Goal: Transaction & Acquisition: Obtain resource

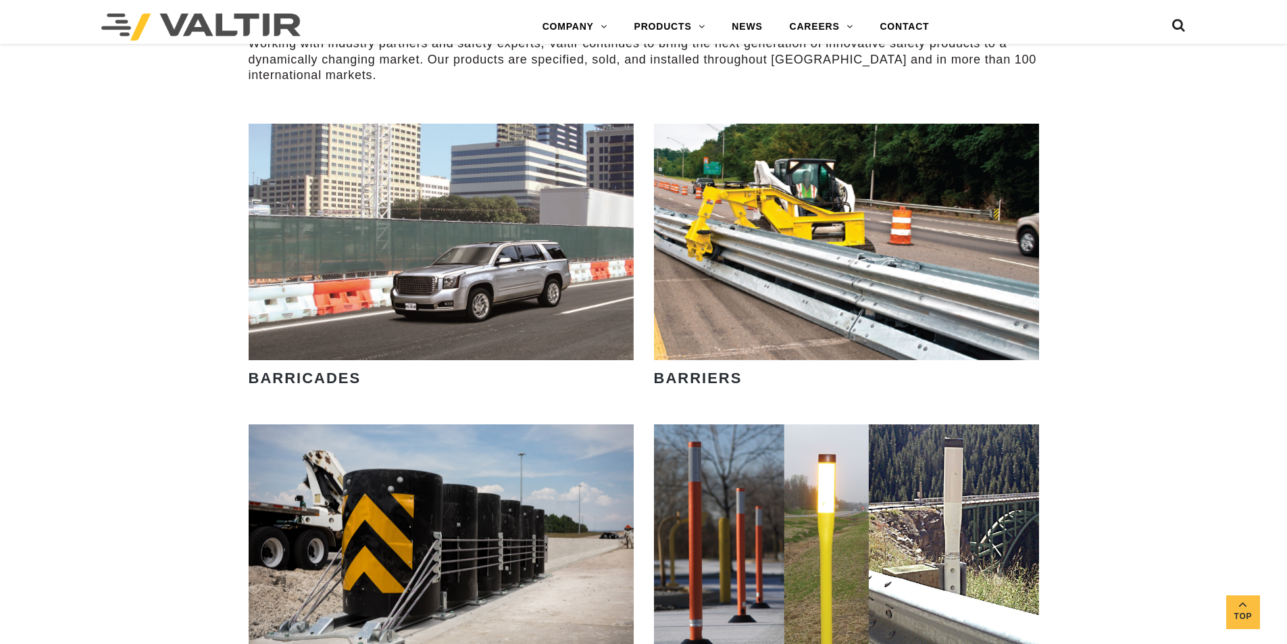
scroll to position [743, 0]
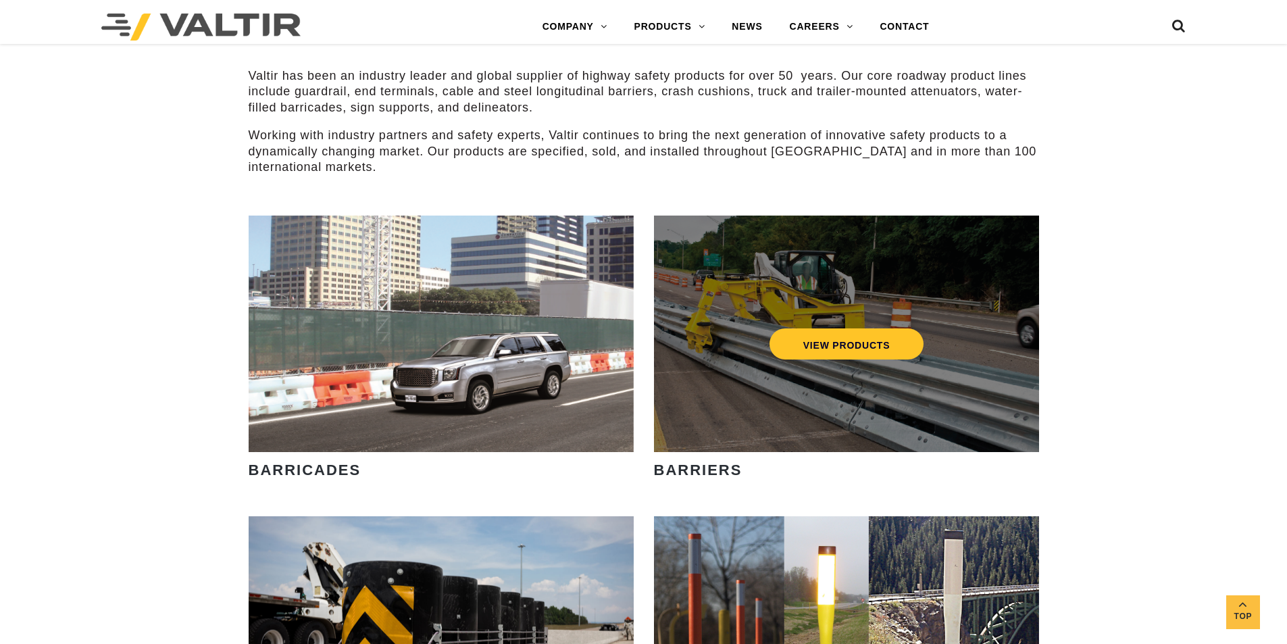
click at [779, 397] on div "VIEW PRODUCTS" at bounding box center [846, 333] width 385 height 236
drag, startPoint x: 798, startPoint y: 328, endPoint x: 796, endPoint y: 336, distance: 8.2
click at [797, 331] on div "VIEW PRODUCTS" at bounding box center [846, 343] width 331 height 45
click at [796, 336] on link "VIEW PRODUCTS" at bounding box center [846, 343] width 155 height 31
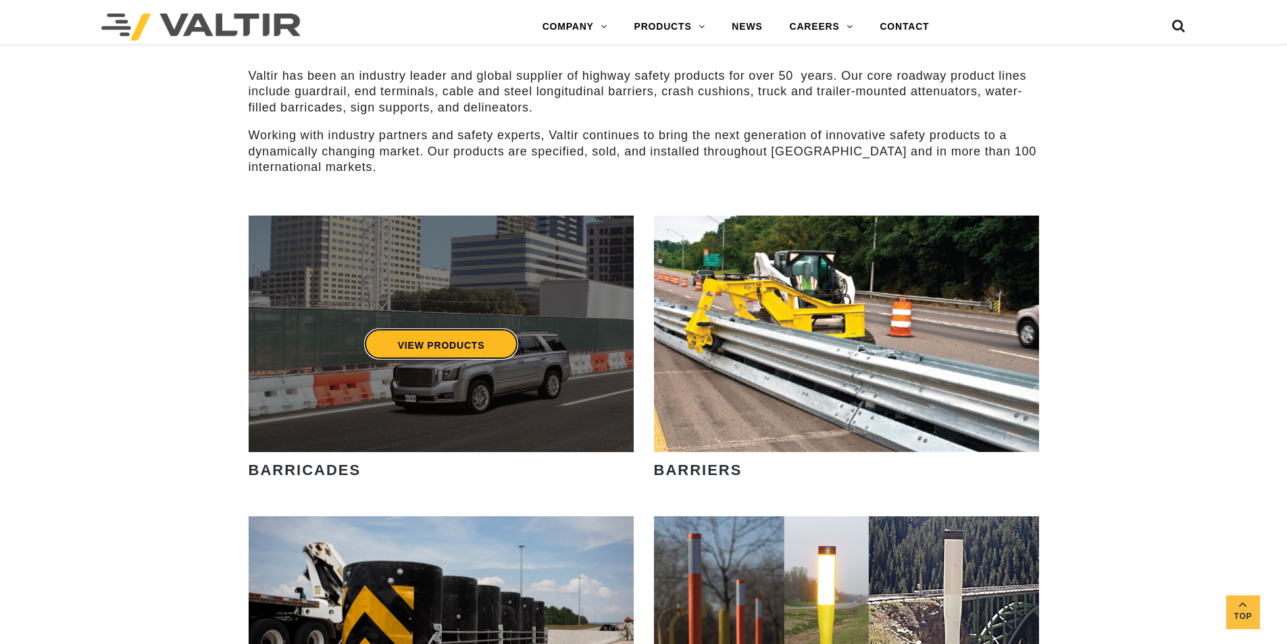
click at [488, 345] on link "VIEW PRODUCTS" at bounding box center [440, 343] width 155 height 31
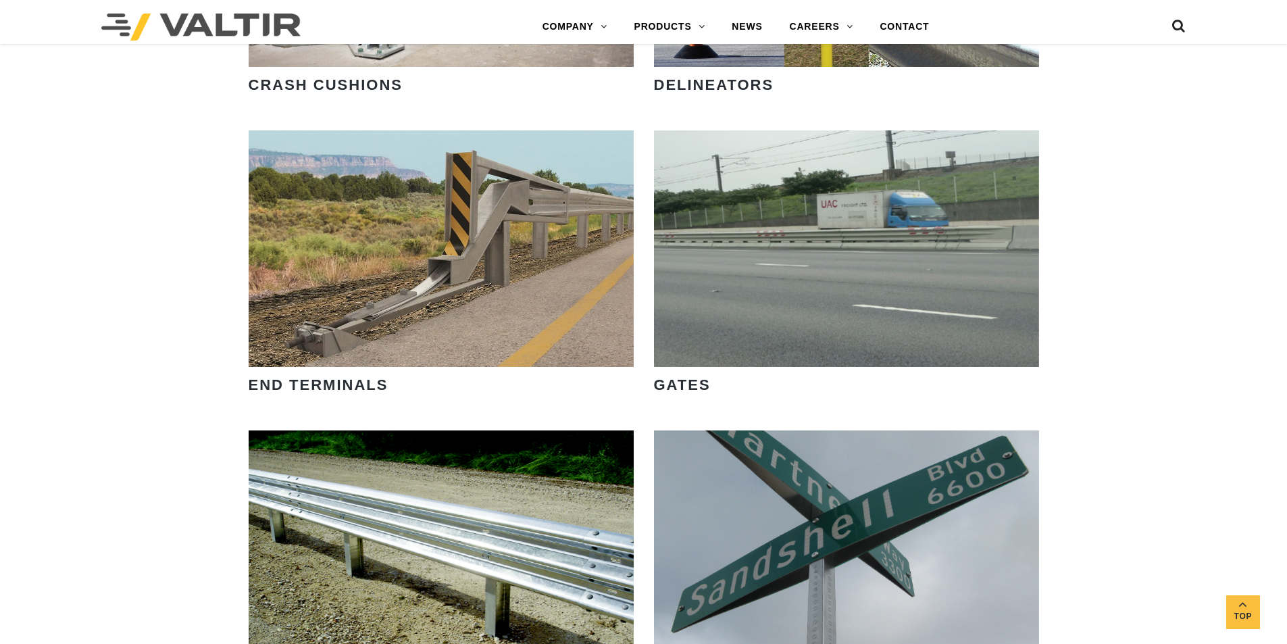
scroll to position [1418, 0]
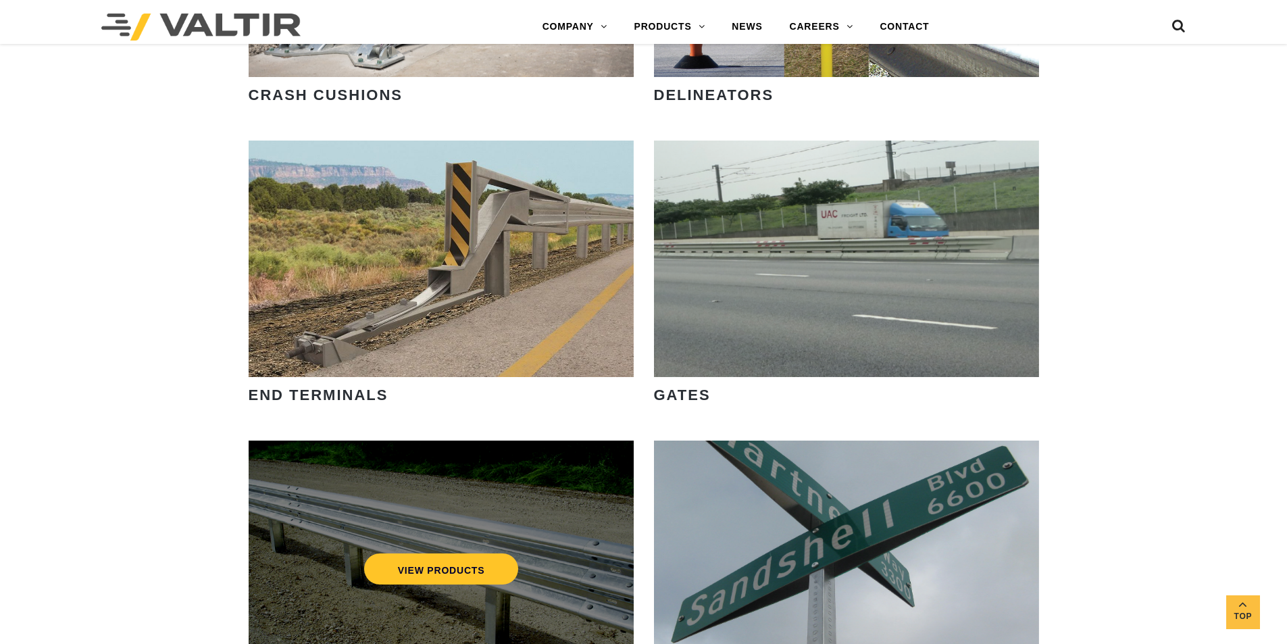
click at [538, 492] on div "VIEW PRODUCTS" at bounding box center [441, 558] width 385 height 236
click at [497, 561] on link "VIEW PRODUCTS" at bounding box center [440, 568] width 155 height 31
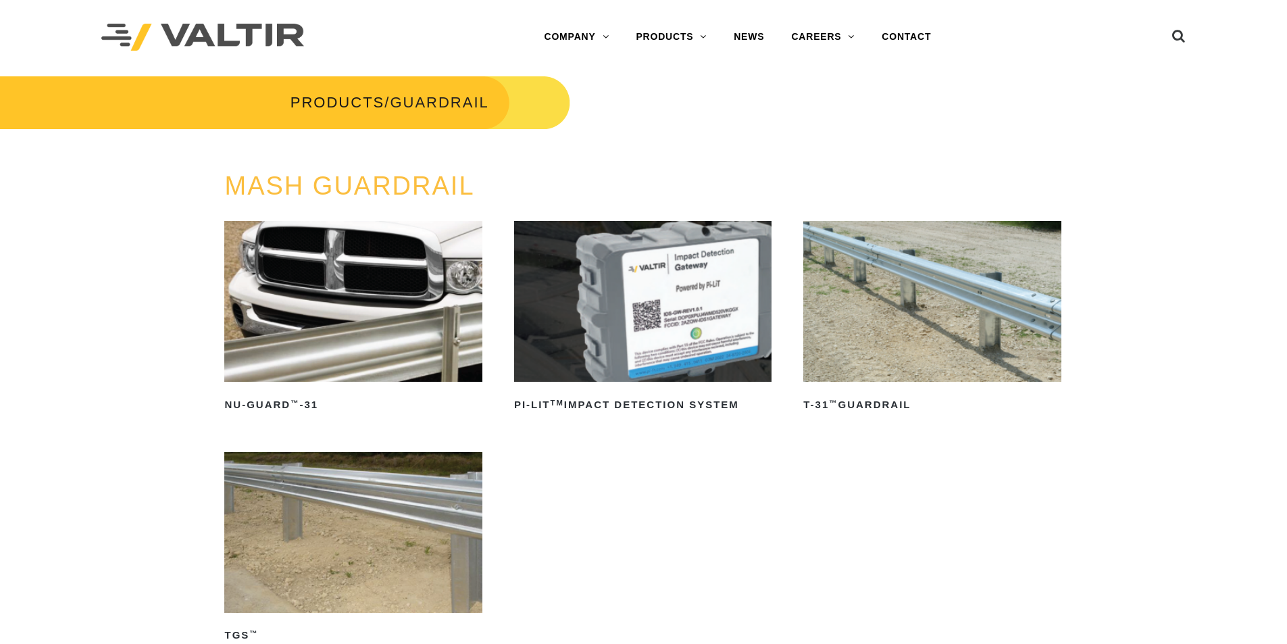
click at [896, 353] on img at bounding box center [931, 301] width 257 height 161
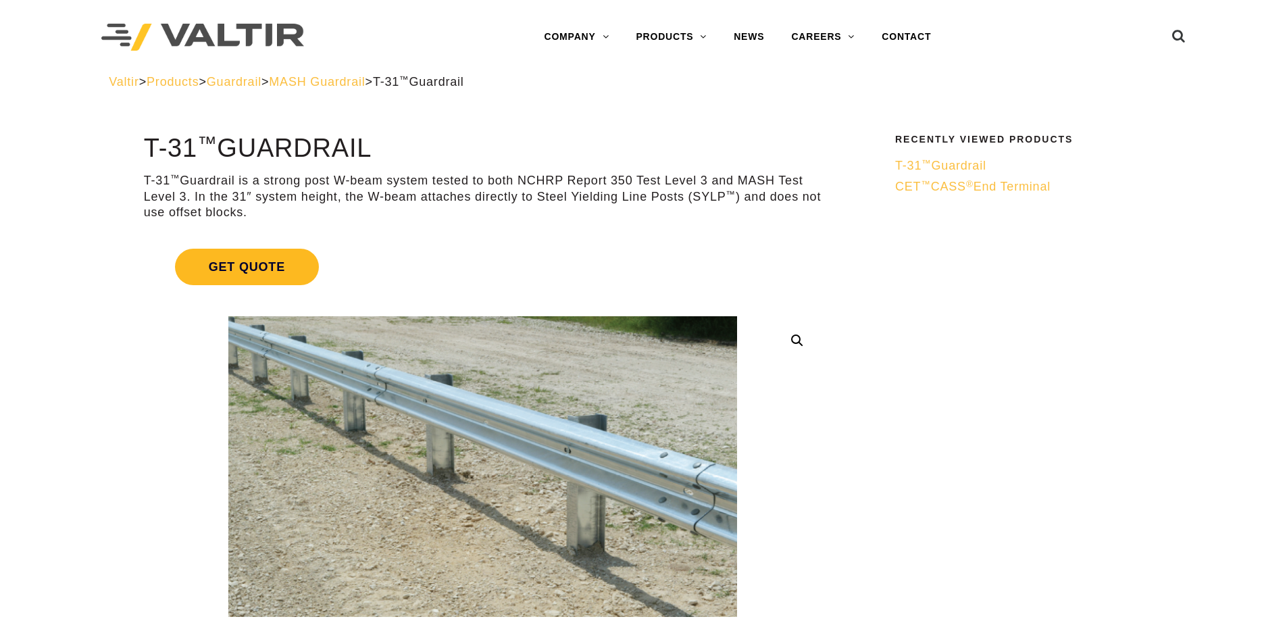
click at [247, 275] on span "Get Quote" at bounding box center [247, 267] width 144 height 36
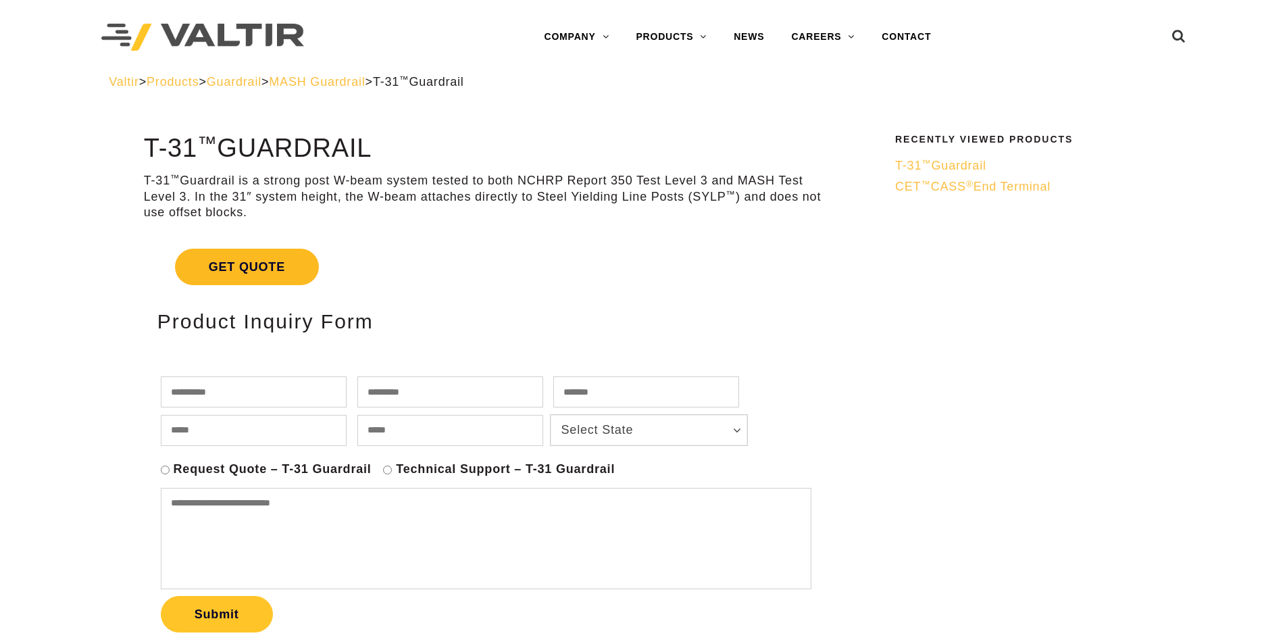
click at [288, 274] on span "Get Quote" at bounding box center [247, 267] width 144 height 36
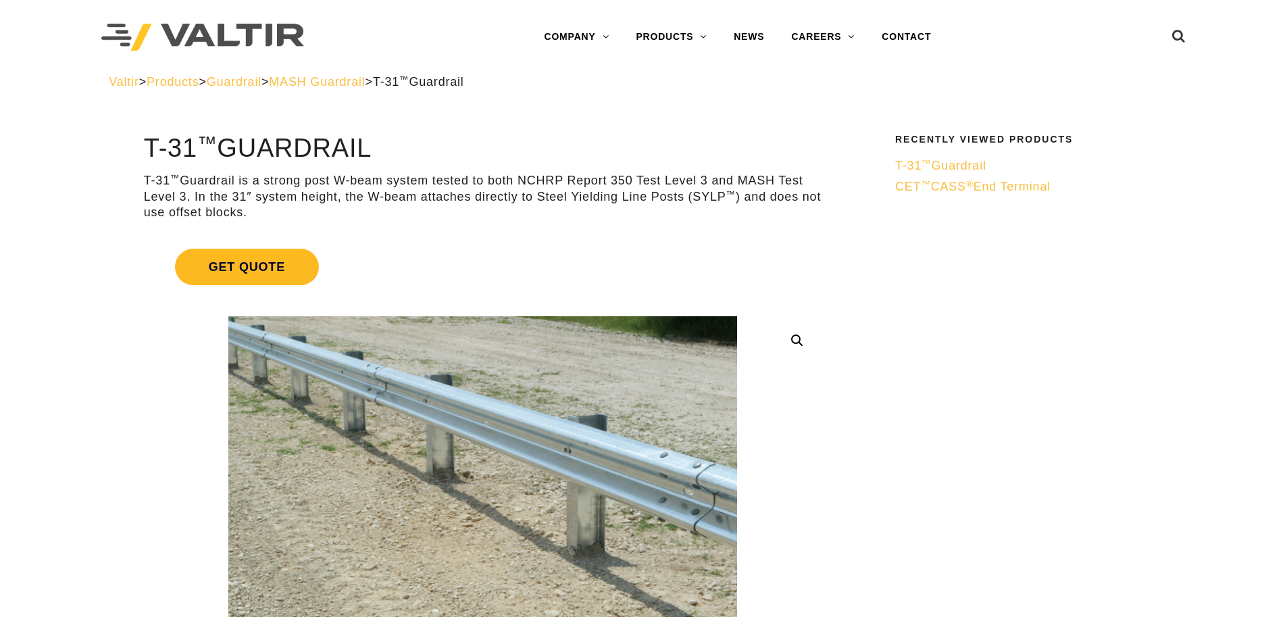
click at [288, 274] on span "Get Quote" at bounding box center [247, 267] width 144 height 36
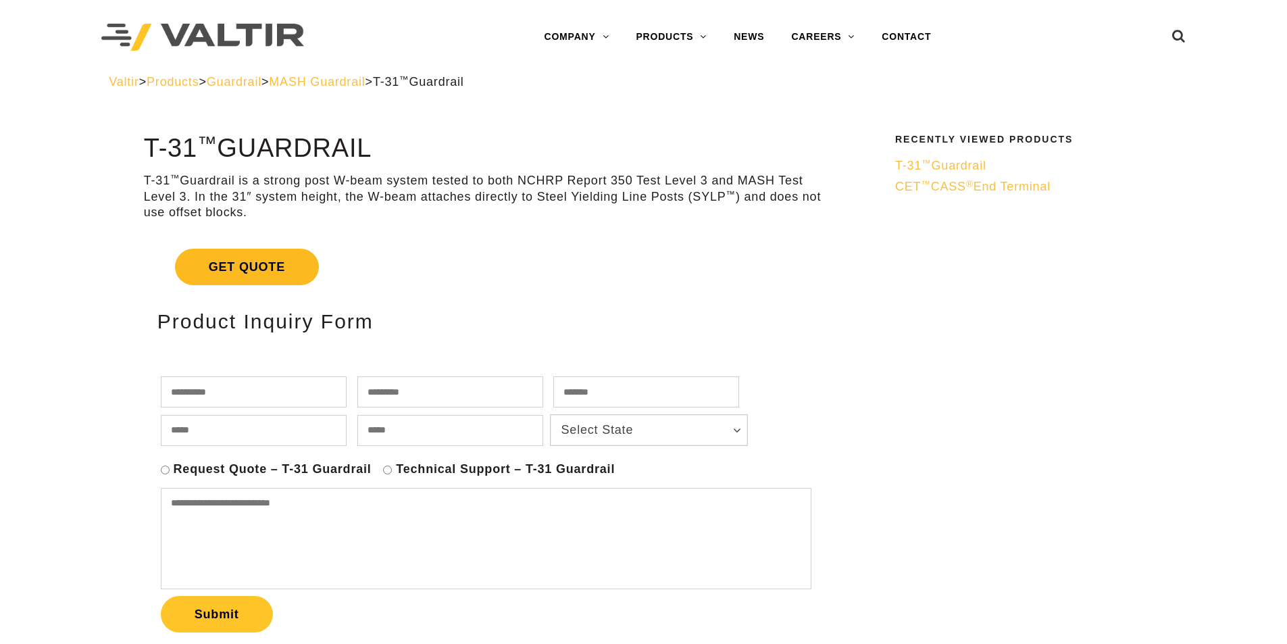
click at [288, 274] on span "Get Quote" at bounding box center [247, 267] width 144 height 36
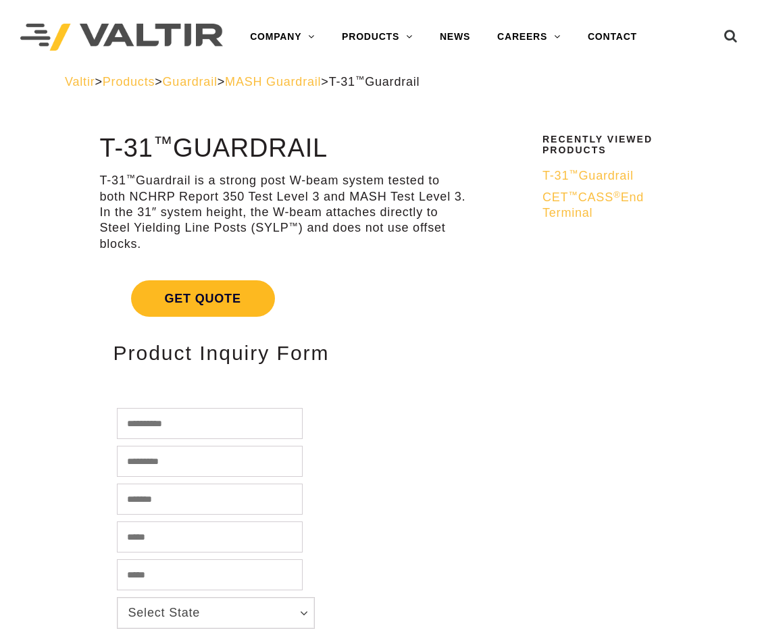
click at [193, 309] on span "Get Quote" at bounding box center [203, 298] width 144 height 36
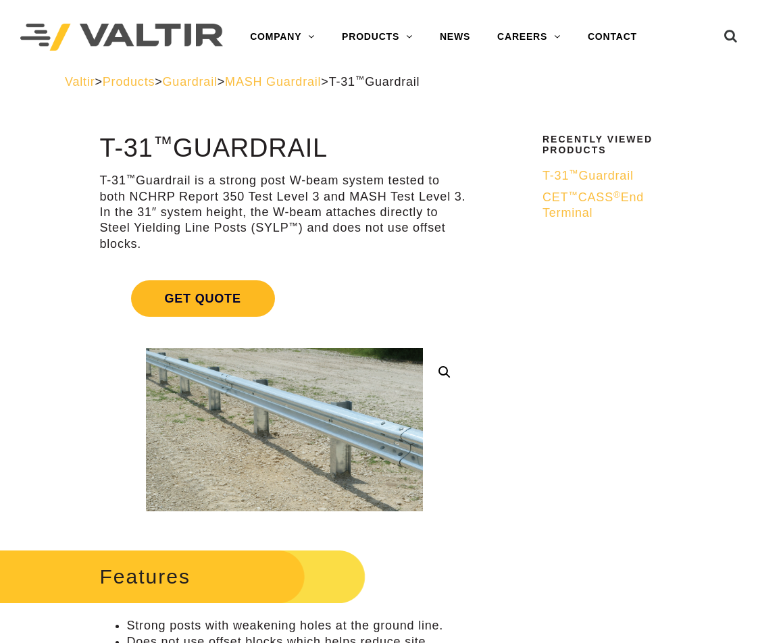
click at [216, 296] on span "Get Quote" at bounding box center [203, 298] width 144 height 36
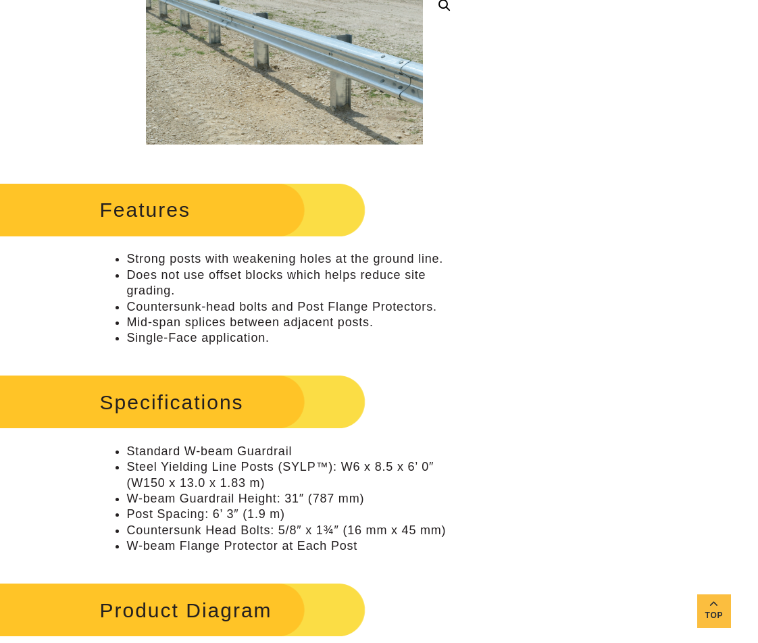
scroll to position [946, 0]
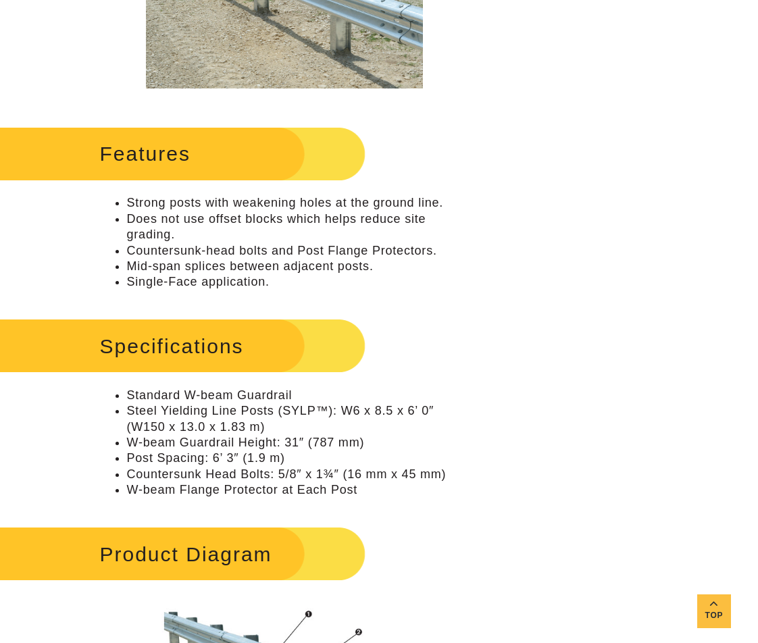
click at [153, 151] on h2 "Features" at bounding box center [175, 153] width 379 height 63
click at [218, 155] on h2 "Features" at bounding box center [175, 153] width 379 height 63
click at [188, 151] on h2 "Features" at bounding box center [175, 153] width 379 height 63
drag, startPoint x: 223, startPoint y: 187, endPoint x: 245, endPoint y: 204, distance: 28.0
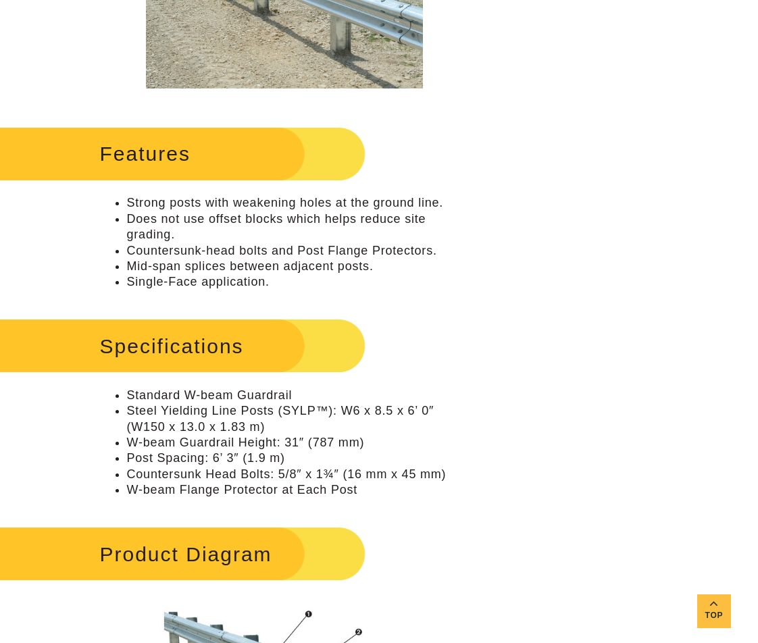
click at [226, 190] on div "Features Strong posts with weakening holes at the ground line. Does not use off…" at bounding box center [284, 205] width 369 height 167
click at [261, 247] on li "Countersunk-head bolts and Post Flange Protectors." at bounding box center [298, 251] width 342 height 16
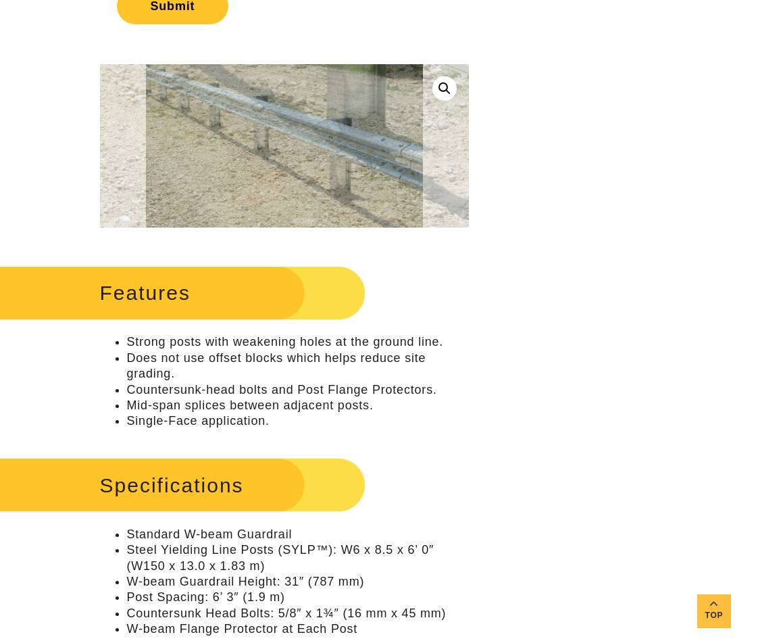
scroll to position [878, 0]
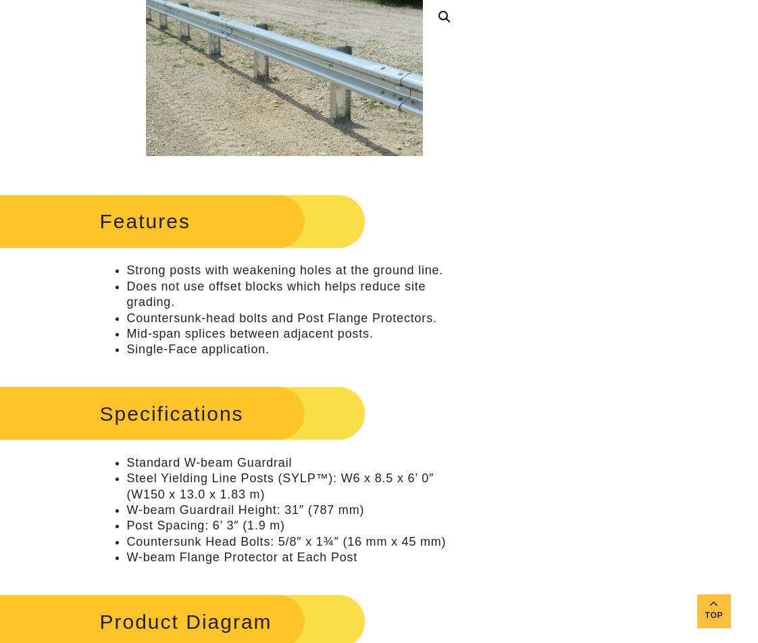
drag, startPoint x: 712, startPoint y: 172, endPoint x: 704, endPoint y: 165, distance: 10.5
click at [638, 172] on div "**********" at bounding box center [379, 543] width 758 height 2575
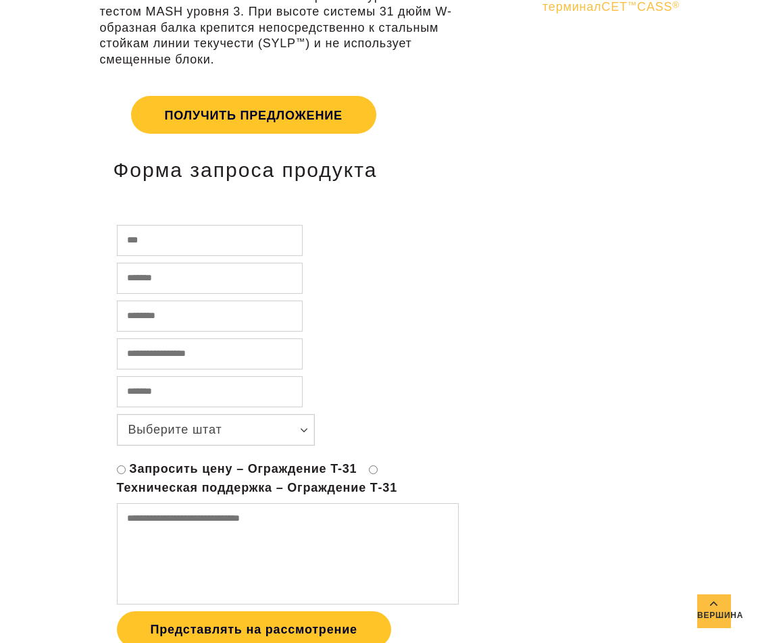
scroll to position [0, 0]
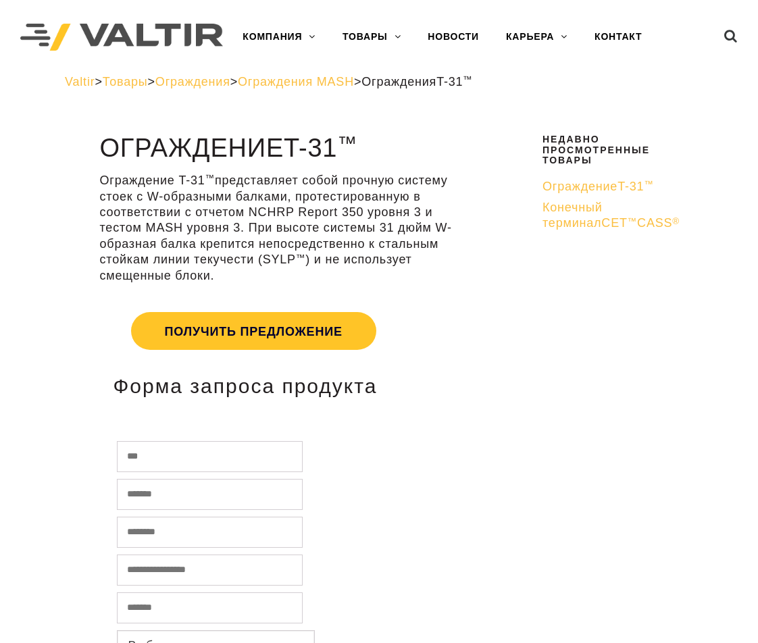
click at [156, 43] on img at bounding box center [121, 38] width 203 height 28
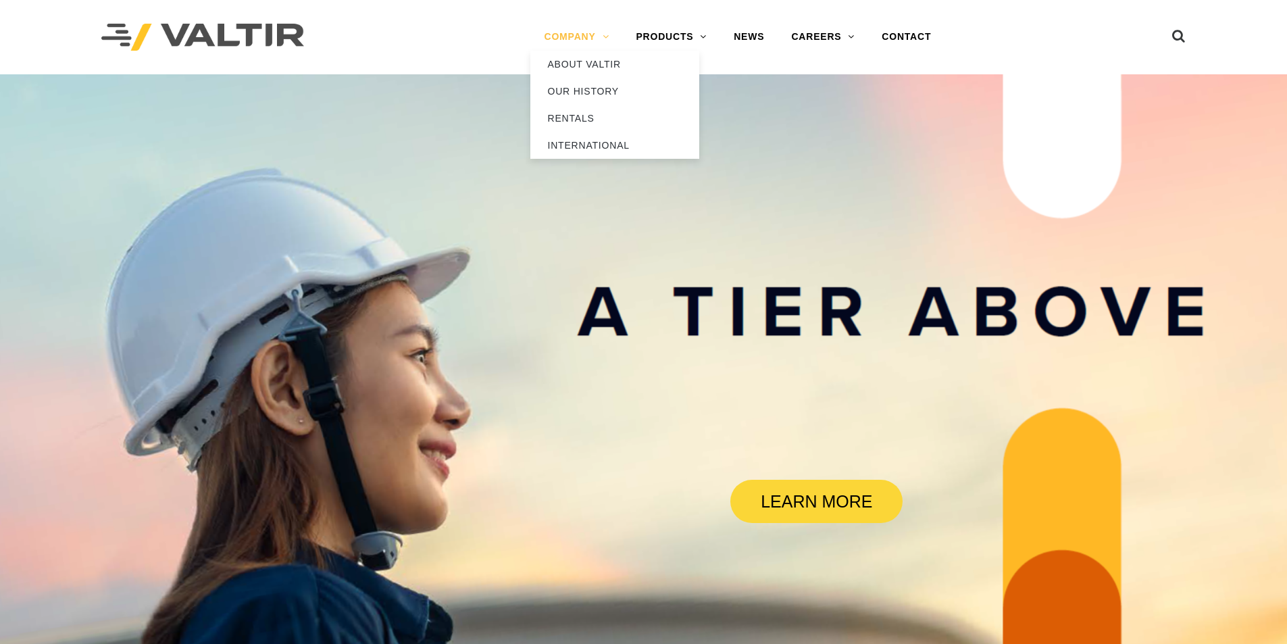
click at [575, 39] on link "COMPANY" at bounding box center [576, 37] width 92 height 27
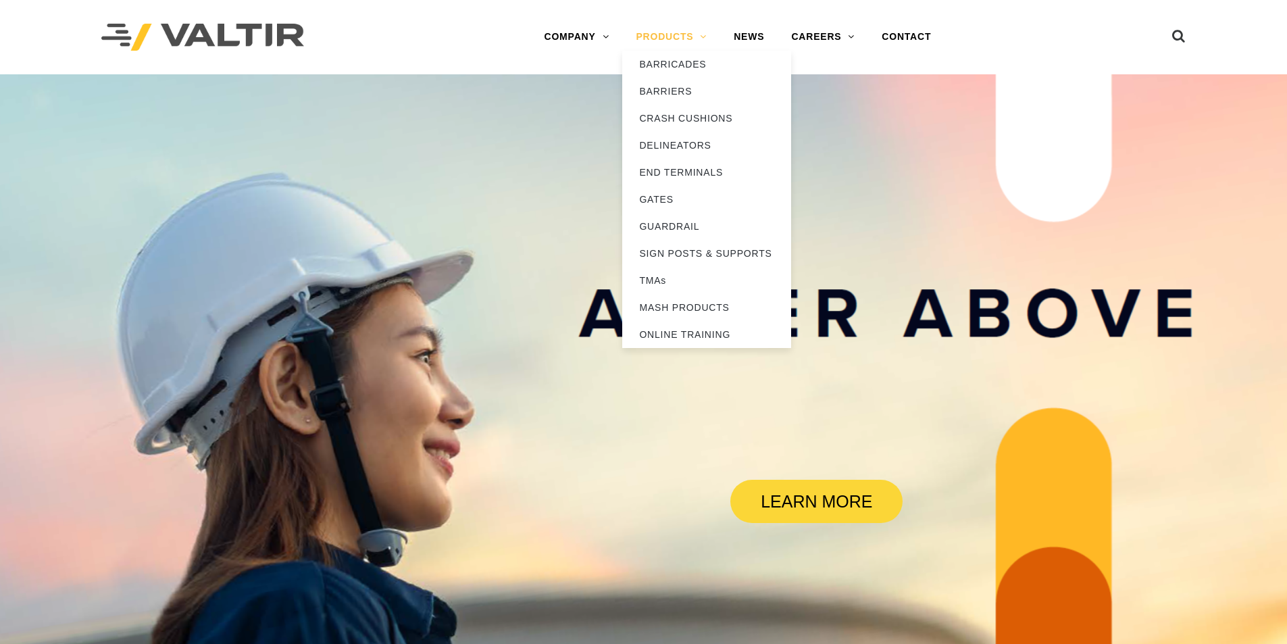
click at [685, 39] on link "PRODUCTS" at bounding box center [671, 37] width 98 height 27
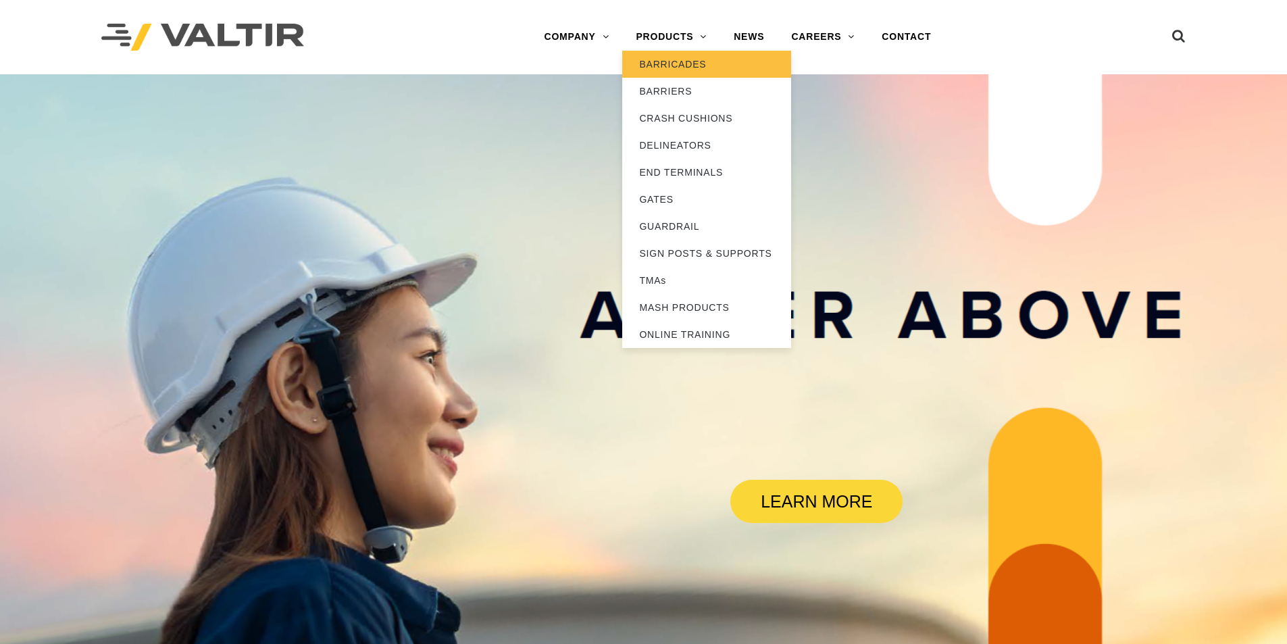
click at [679, 72] on link "BARRICADES" at bounding box center [706, 64] width 169 height 27
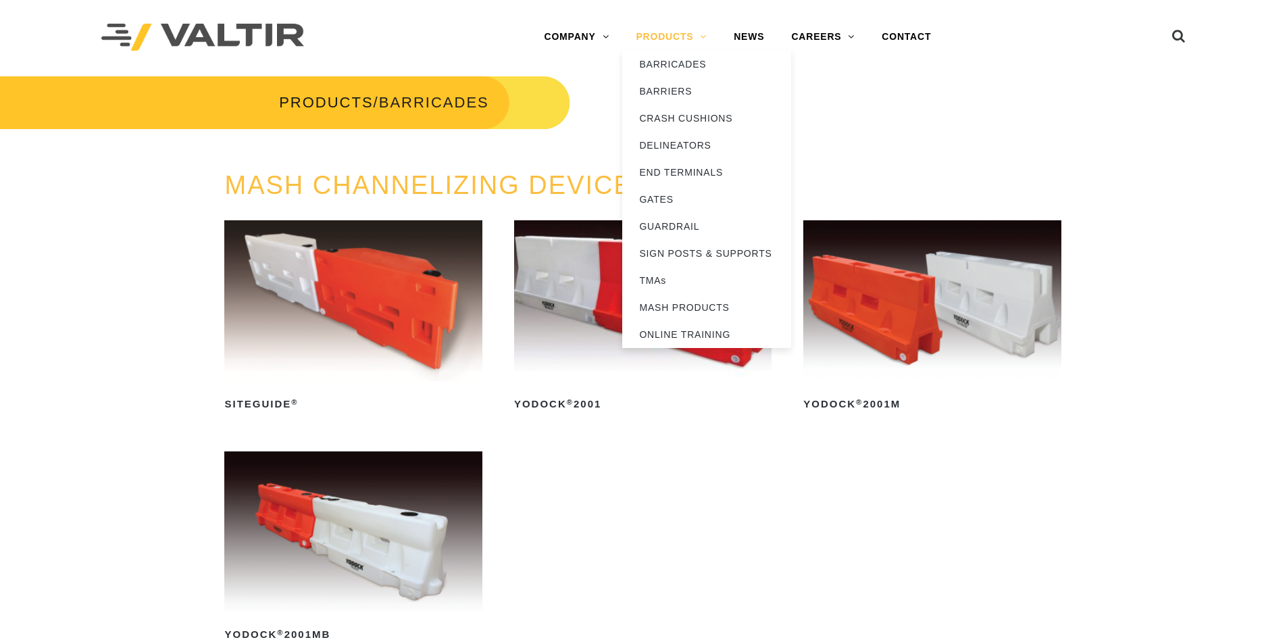
click at [657, 42] on link "PRODUCTS" at bounding box center [671, 37] width 98 height 27
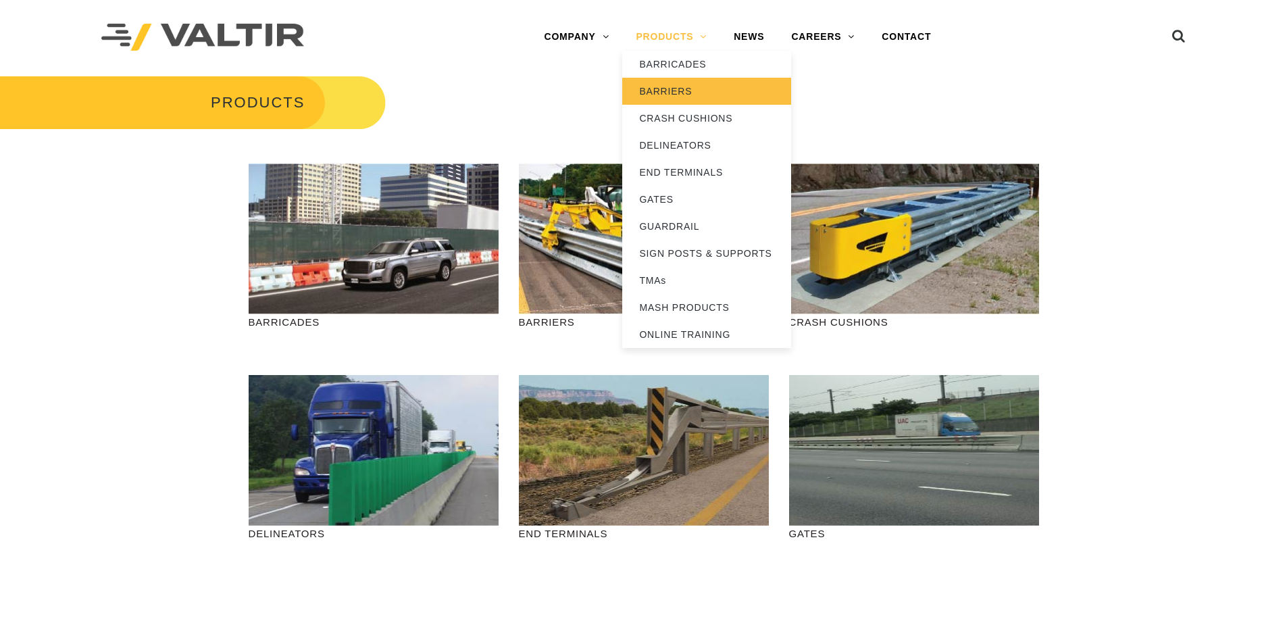
click at [693, 93] on link "BARRIERS" at bounding box center [706, 91] width 169 height 27
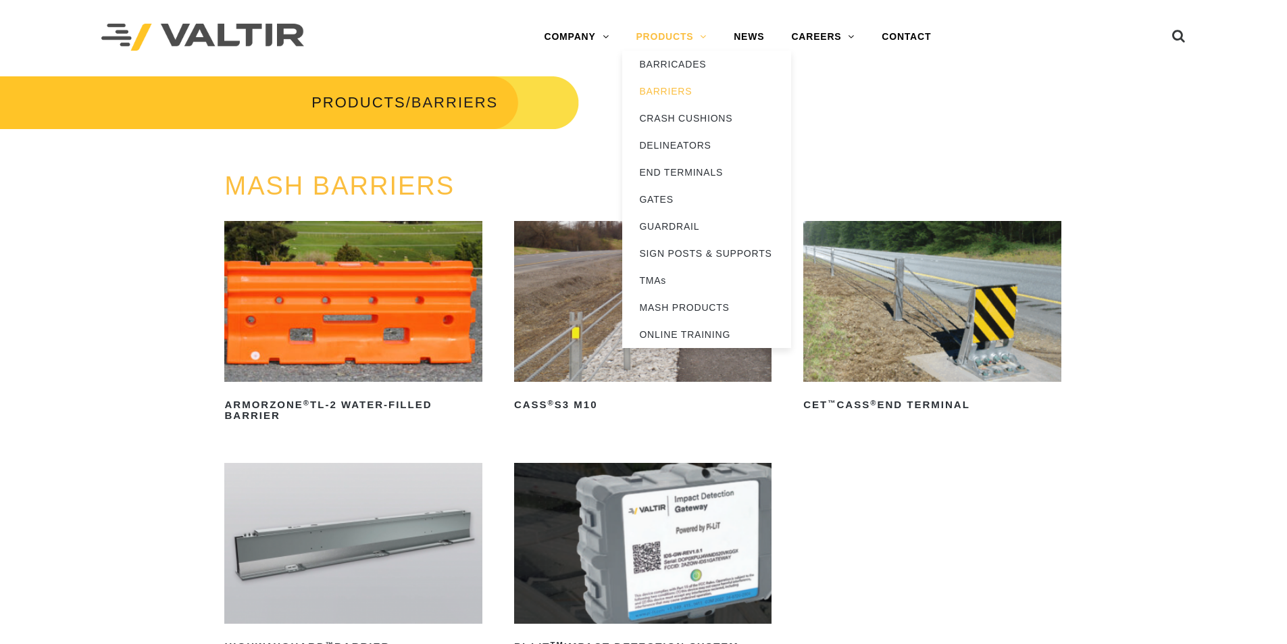
click at [662, 41] on link "PRODUCTS" at bounding box center [671, 37] width 98 height 27
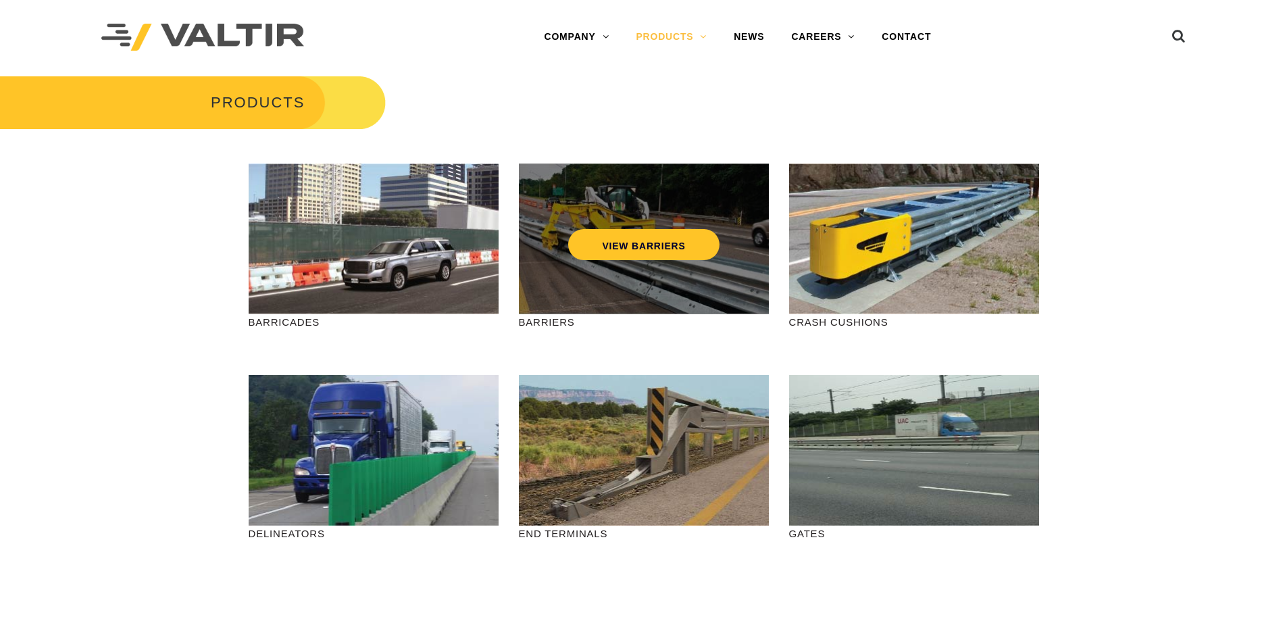
click at [648, 286] on div "VIEW BARRIERS" at bounding box center [644, 238] width 250 height 151
click at [636, 247] on link "VIEW BARRIERS" at bounding box center [643, 244] width 151 height 31
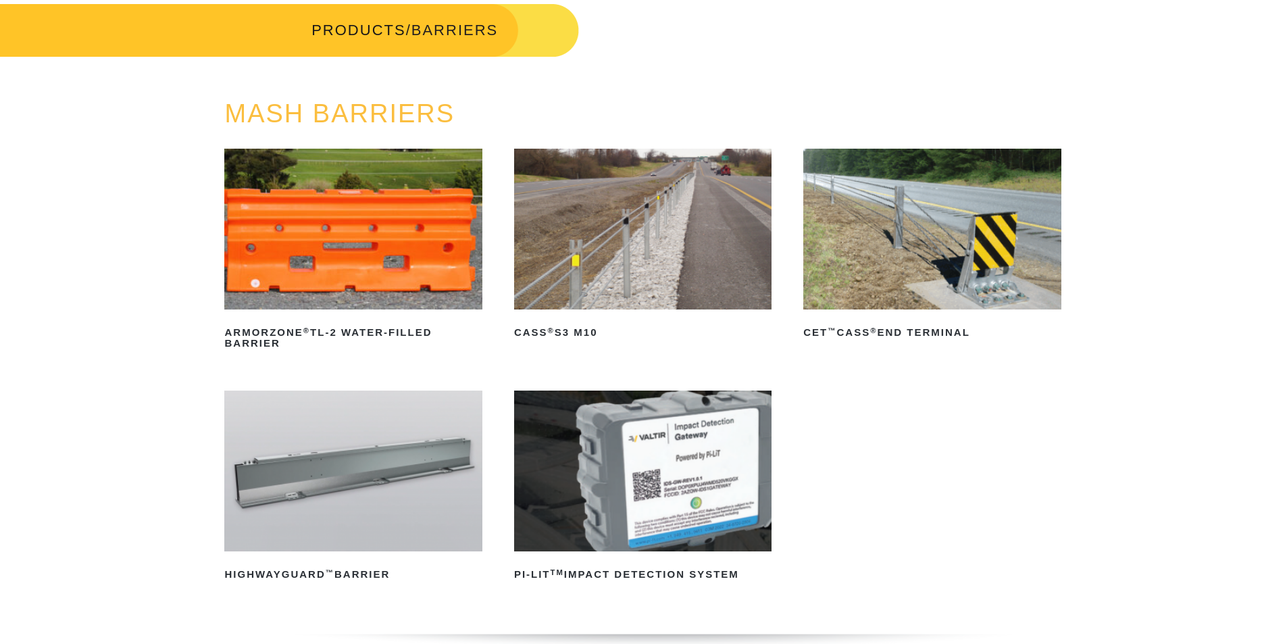
scroll to position [68, 0]
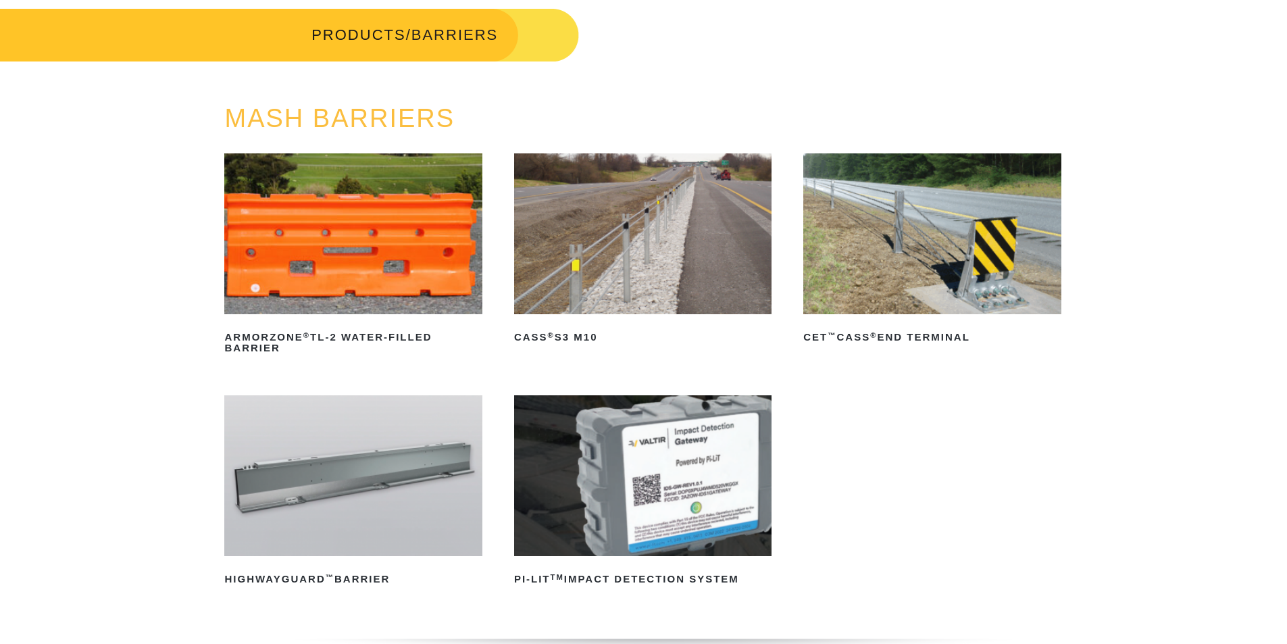
click at [528, 202] on img at bounding box center [642, 233] width 257 height 161
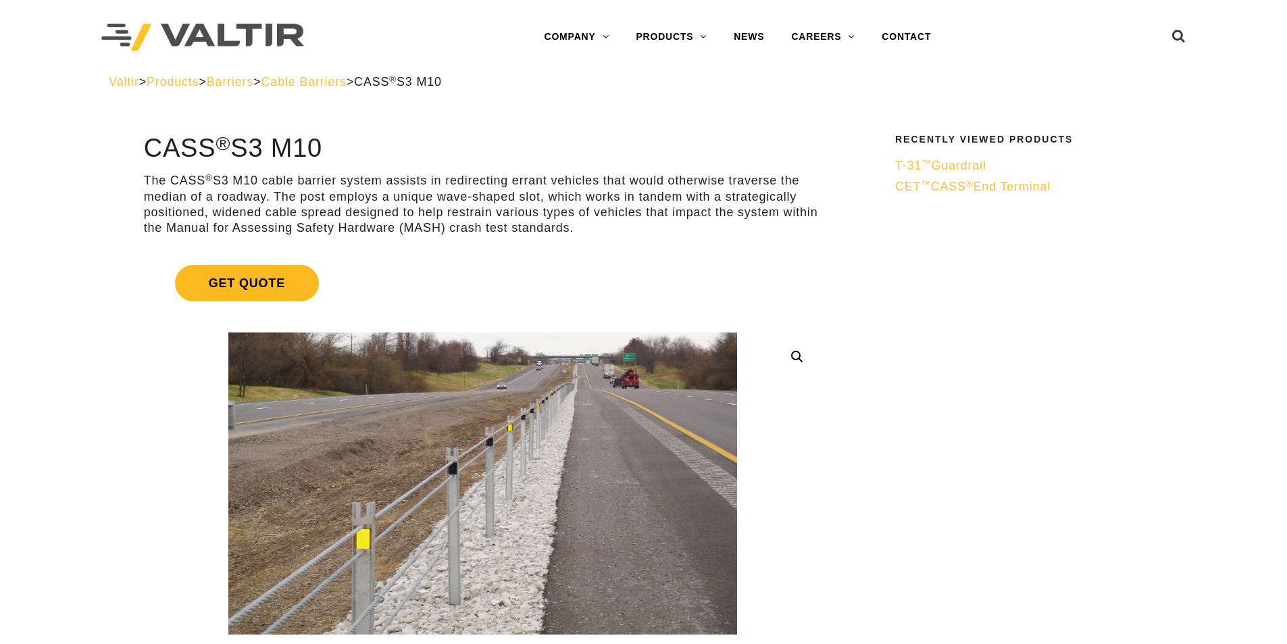
drag, startPoint x: 117, startPoint y: 244, endPoint x: 271, endPoint y: 281, distance: 158.2
click at [271, 281] on span "Get Quote" at bounding box center [247, 283] width 144 height 36
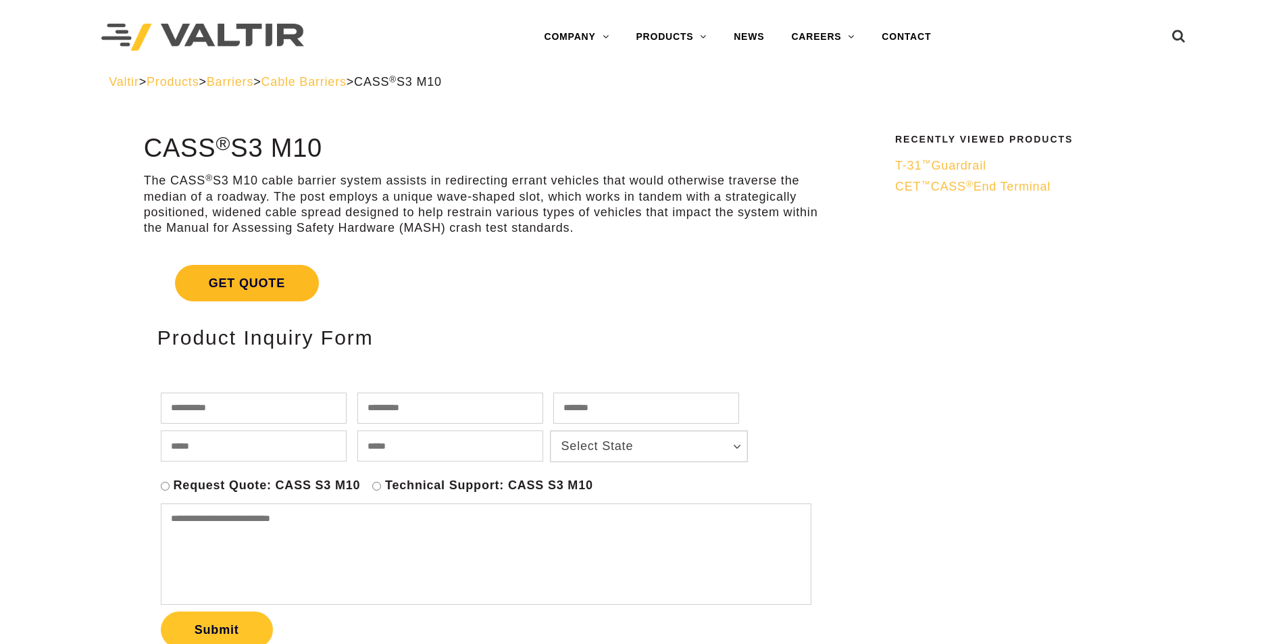
click at [271, 281] on span "Get Quote" at bounding box center [247, 283] width 144 height 36
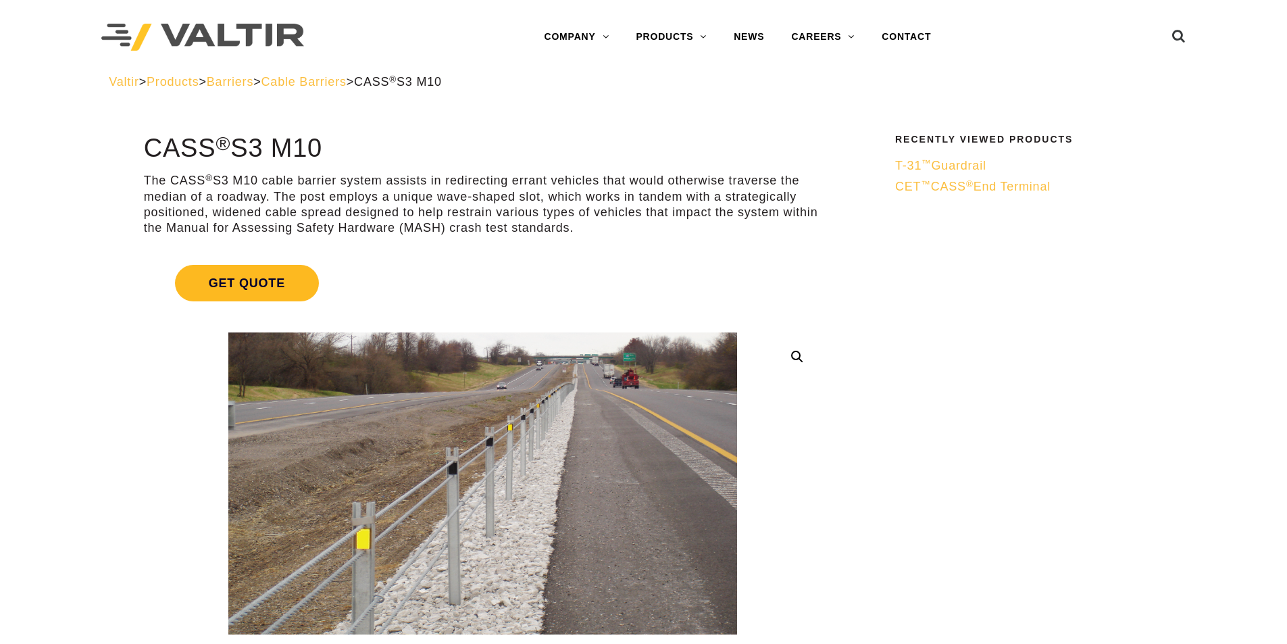
click at [271, 281] on span "Get Quote" at bounding box center [247, 283] width 144 height 36
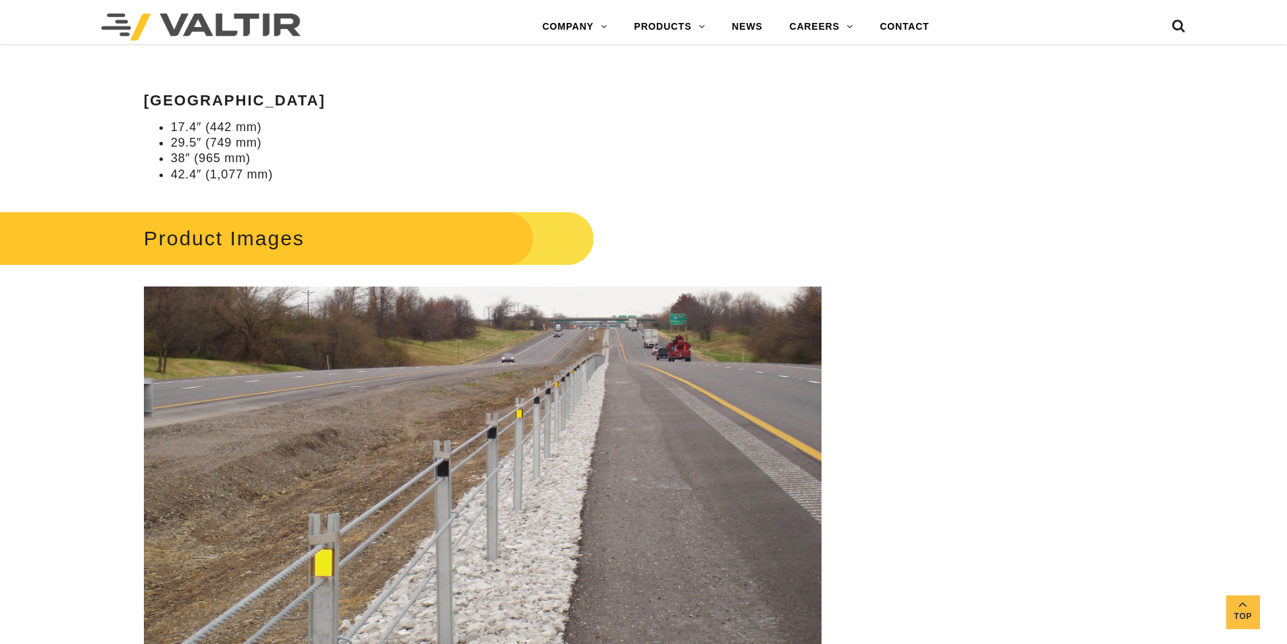
scroll to position [1756, 0]
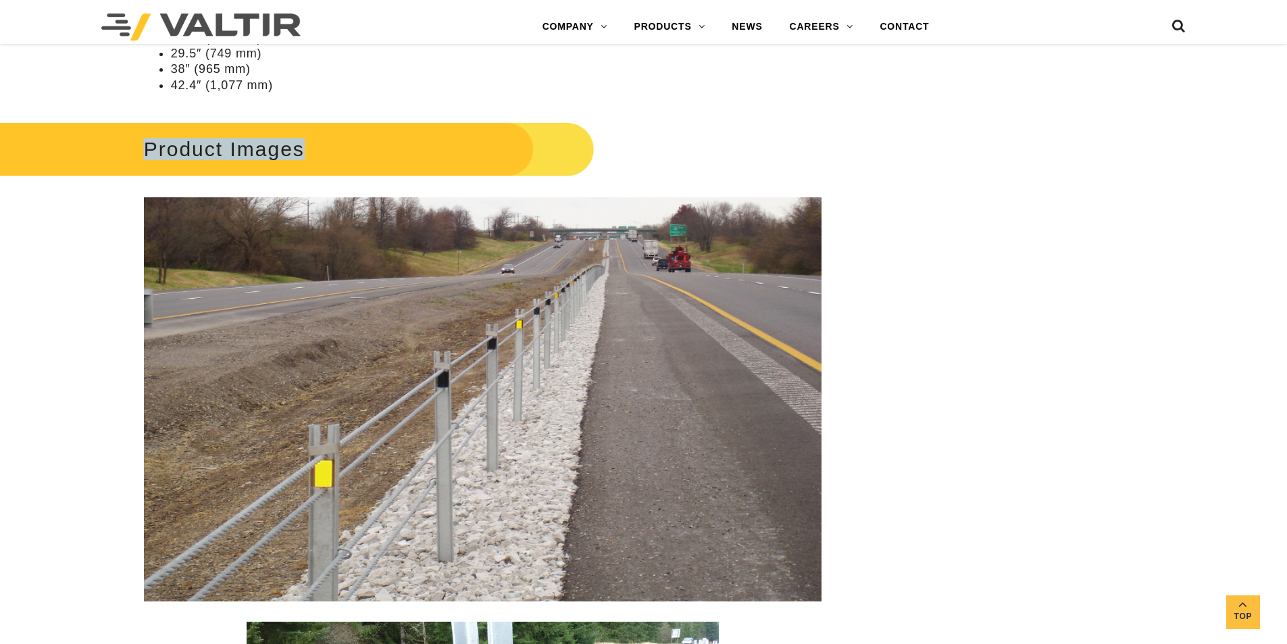
drag, startPoint x: 129, startPoint y: 147, endPoint x: 313, endPoint y: 149, distance: 184.4
click at [313, 149] on h2 "Product Images" at bounding box center [273, 149] width 644 height 63
copy h2 "Product Images"
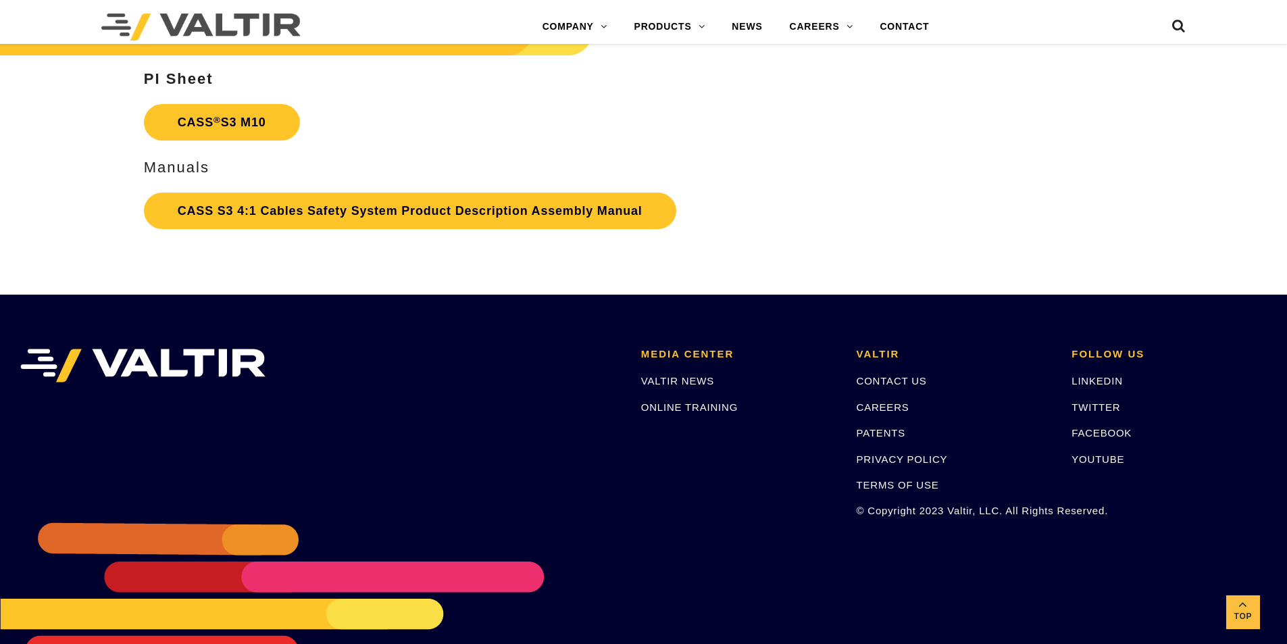
scroll to position [3161, 0]
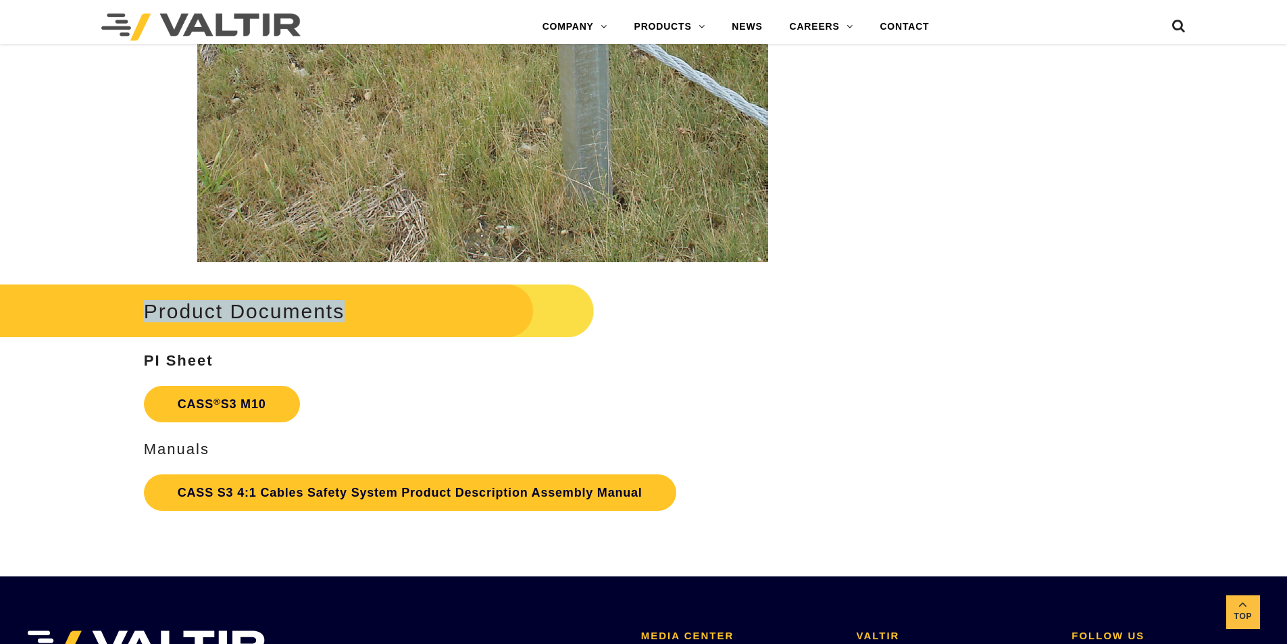
drag, startPoint x: 118, startPoint y: 303, endPoint x: 372, endPoint y: 335, distance: 256.6
click at [382, 334] on h2 "Product Documents" at bounding box center [273, 311] width 644 height 63
copy h2 "Product Documents"
